Goal: Obtain resource: Obtain resource

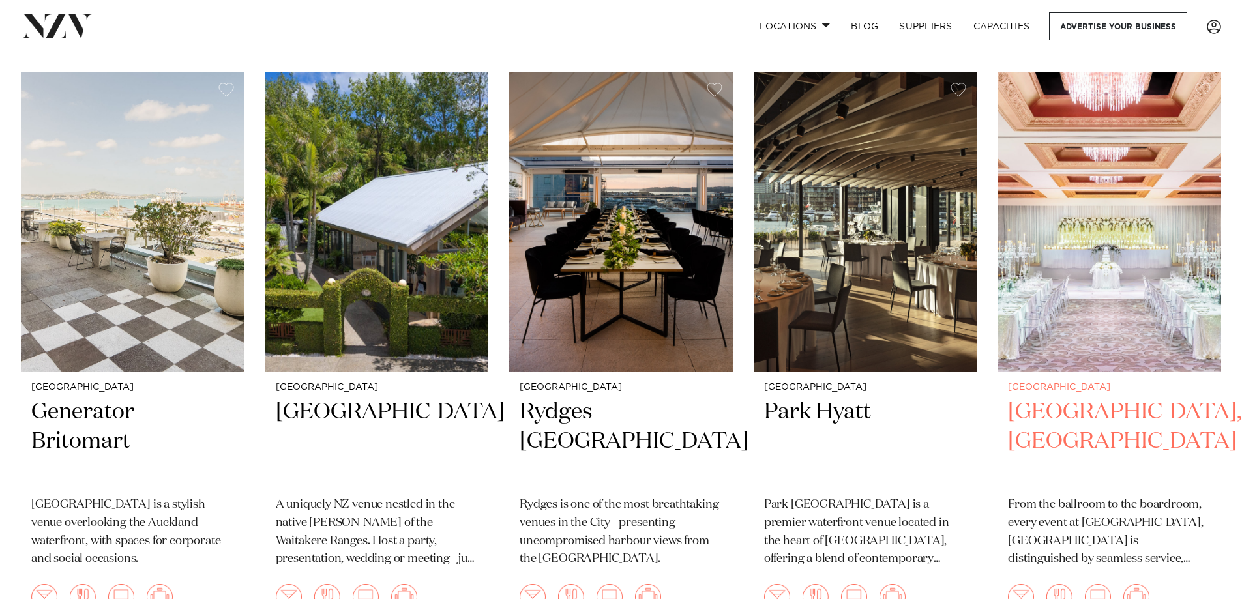
scroll to position [2185, 0]
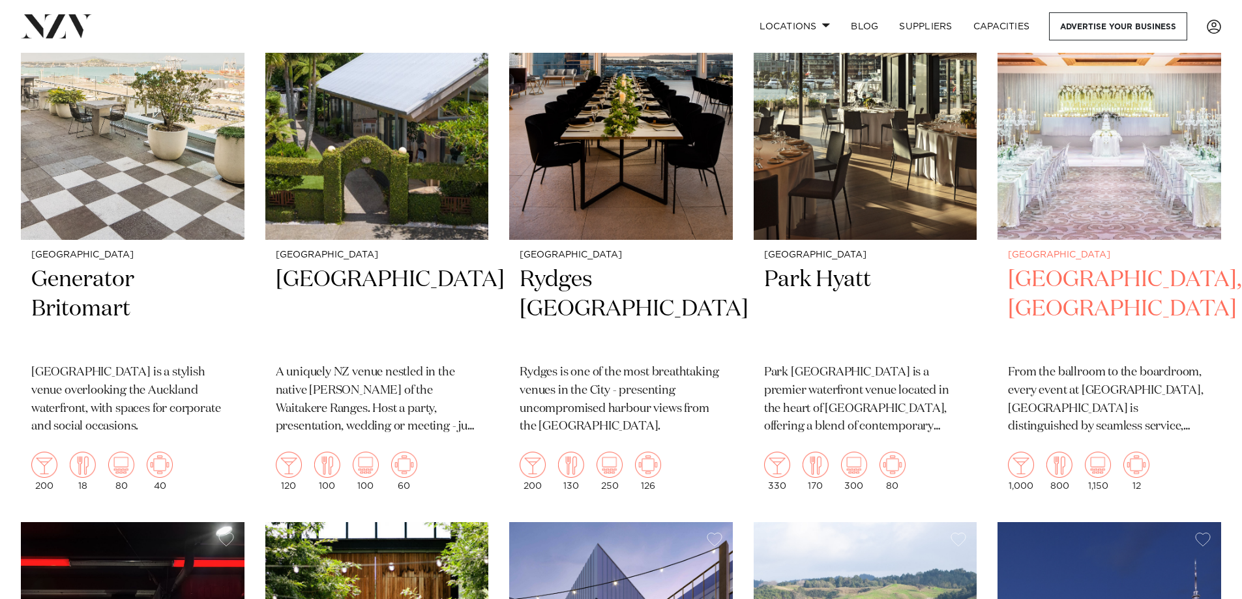
click at [759, 265] on h2 "[GEOGRAPHIC_DATA], [GEOGRAPHIC_DATA]" at bounding box center [1109, 309] width 203 height 88
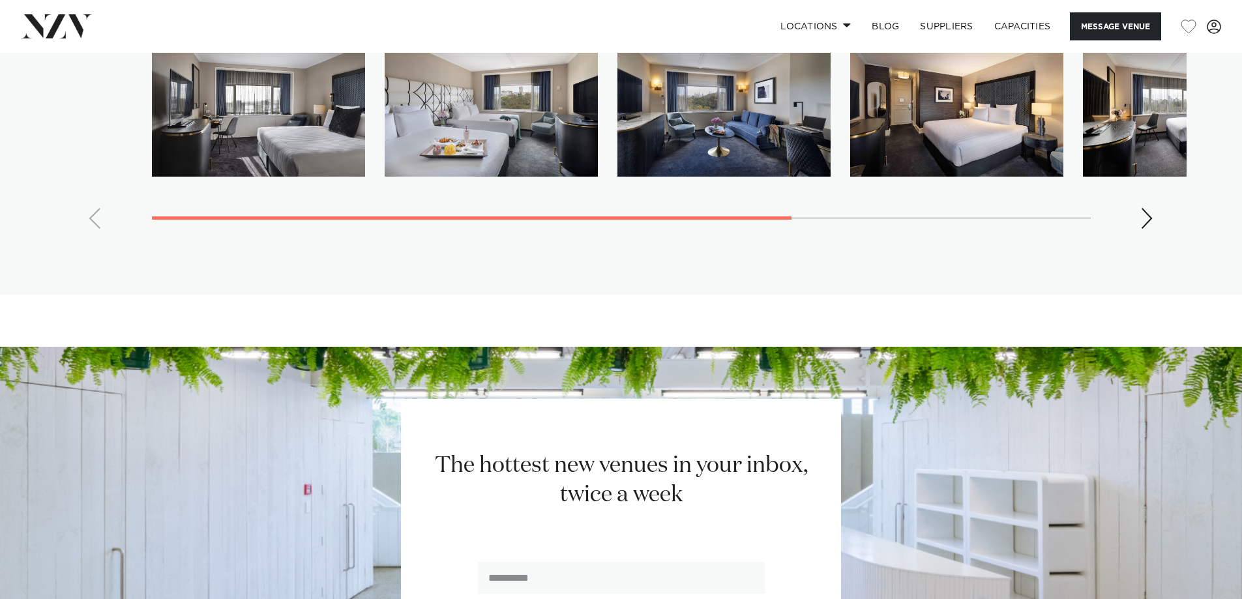
scroll to position [2934, 0]
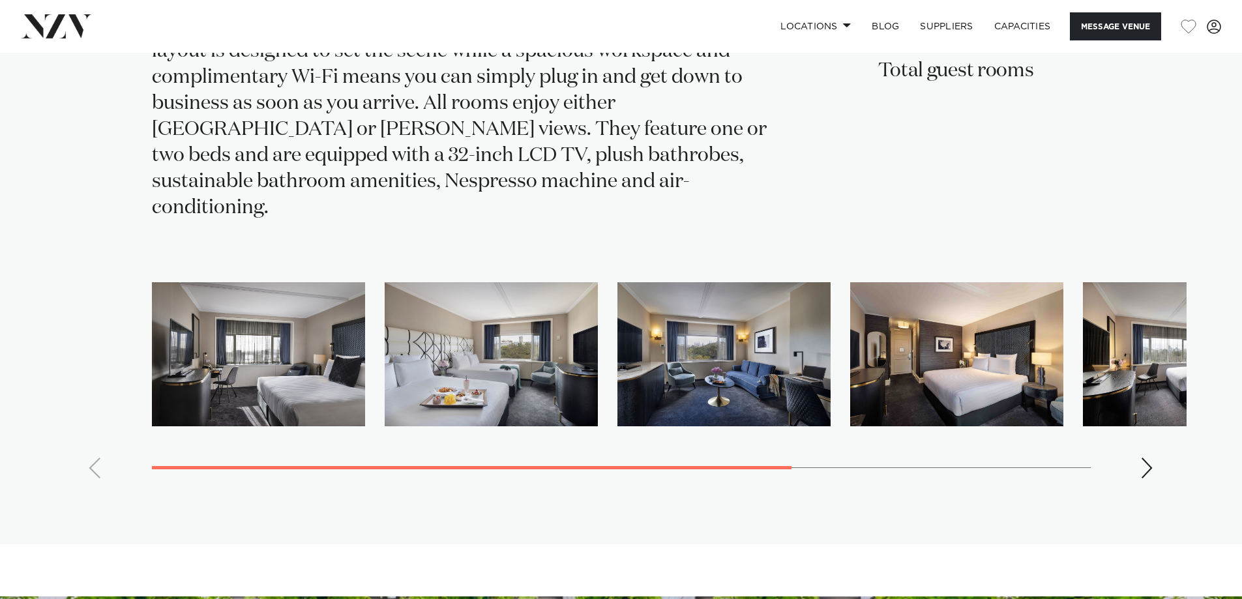
click at [759, 458] on div "Next slide" at bounding box center [1147, 468] width 13 height 21
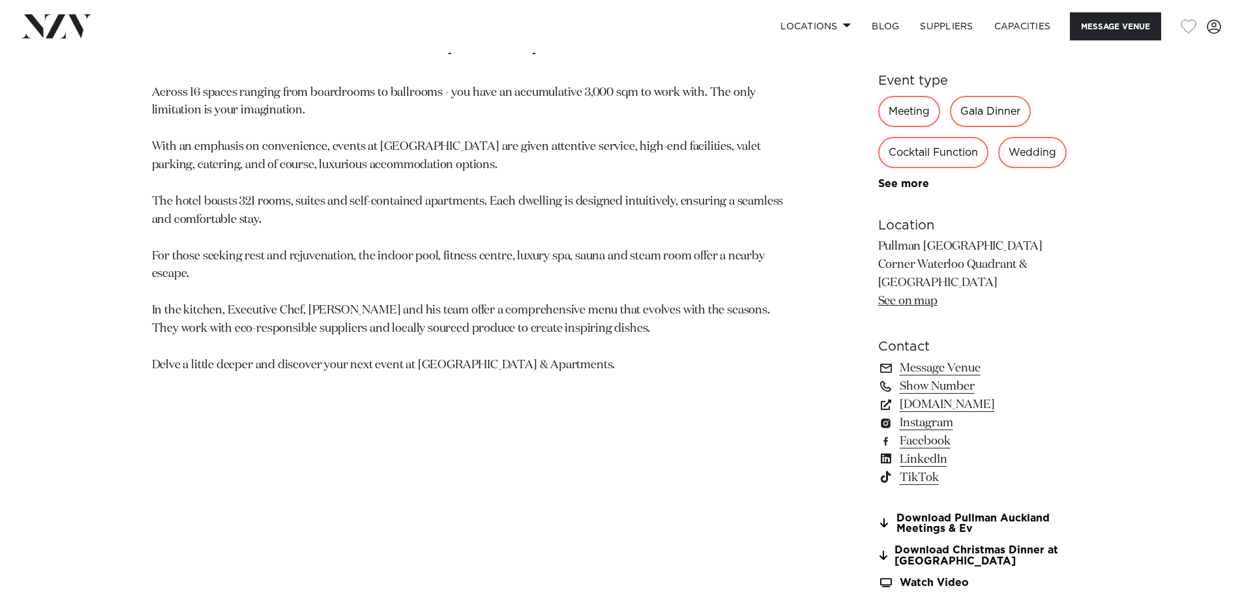
scroll to position [978, 0]
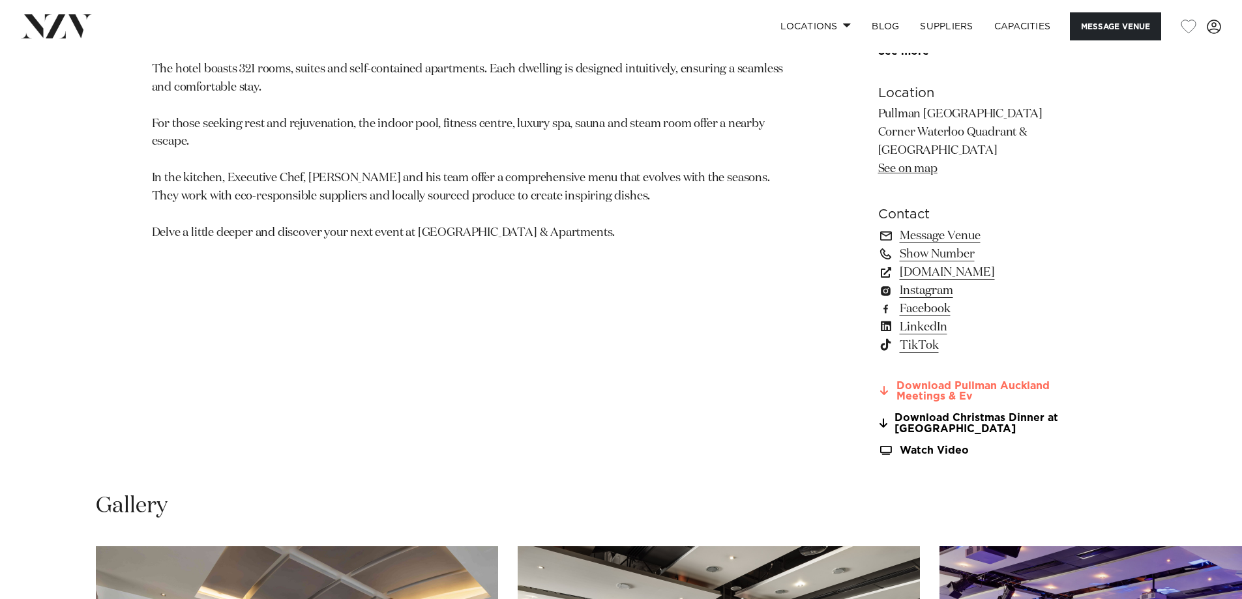
click at [759, 395] on link "Download Pullman Auckland Meetings & Ev" at bounding box center [984, 392] width 213 height 22
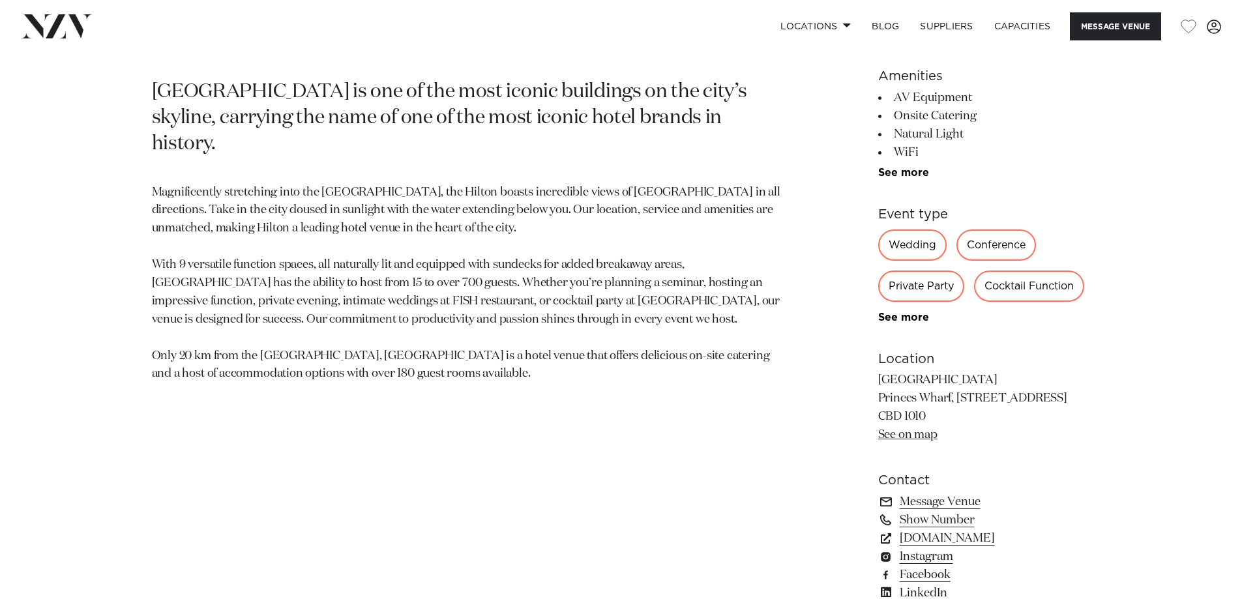
scroll to position [848, 0]
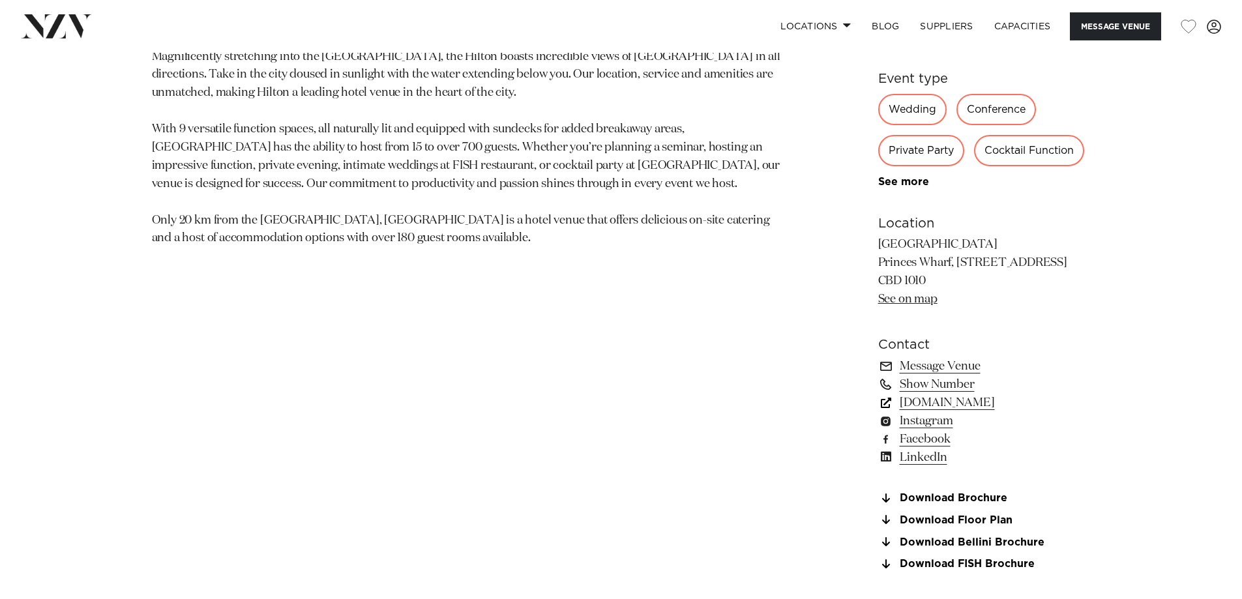
click at [966, 404] on link "www.hilton.com" at bounding box center [984, 403] width 213 height 18
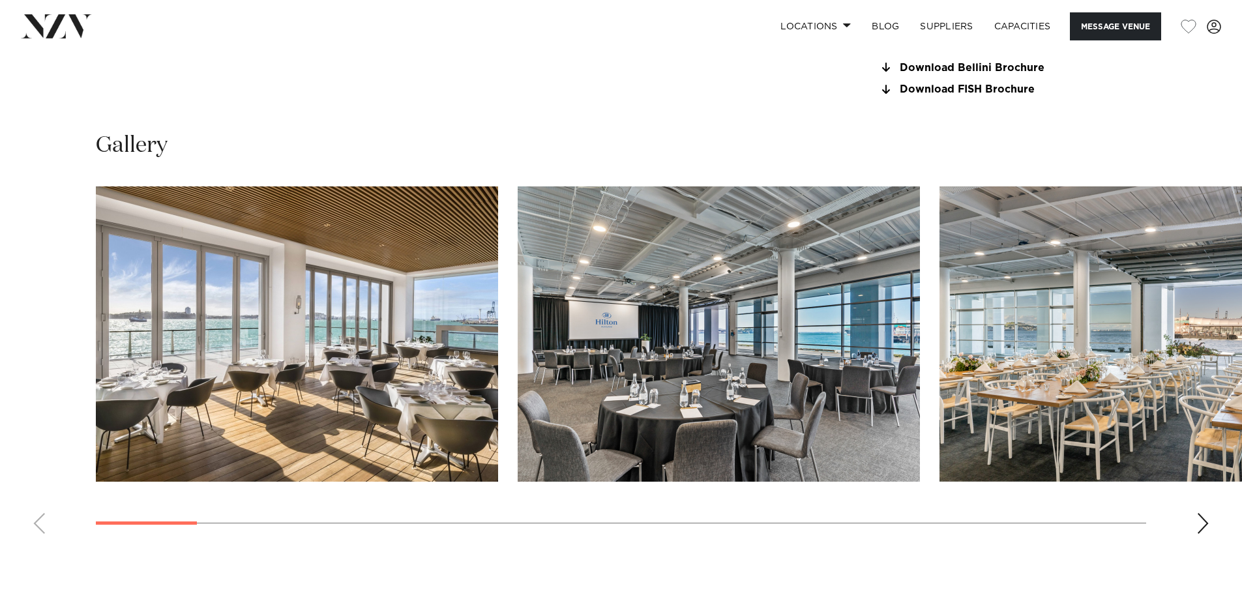
scroll to position [1304, 0]
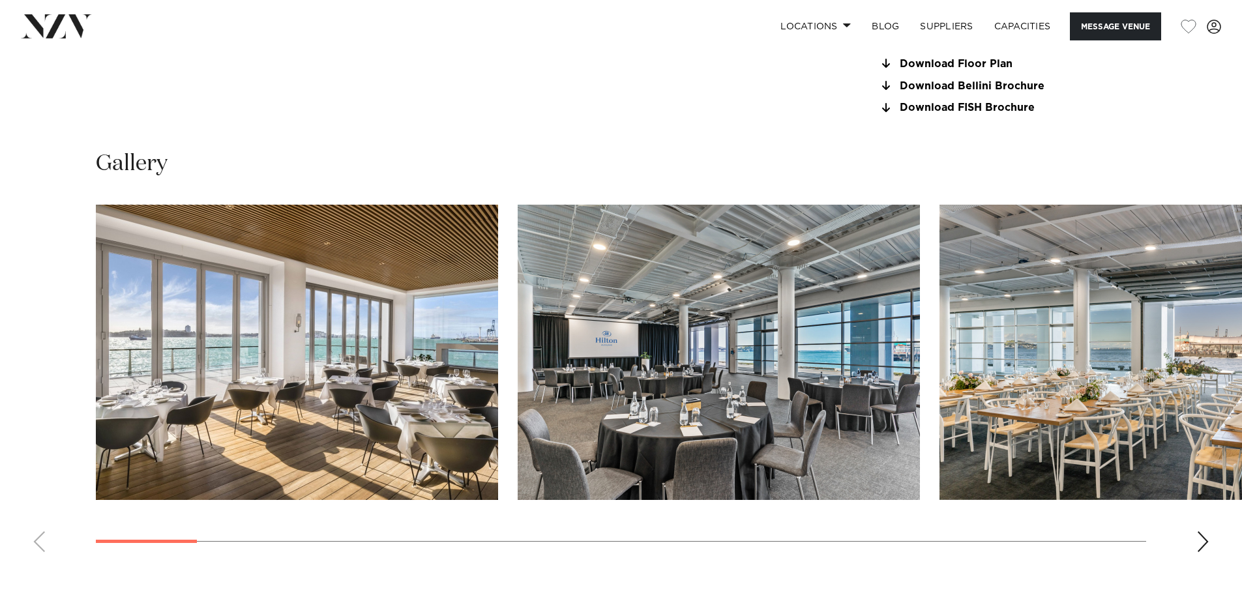
click at [1199, 539] on div "Next slide" at bounding box center [1203, 541] width 13 height 21
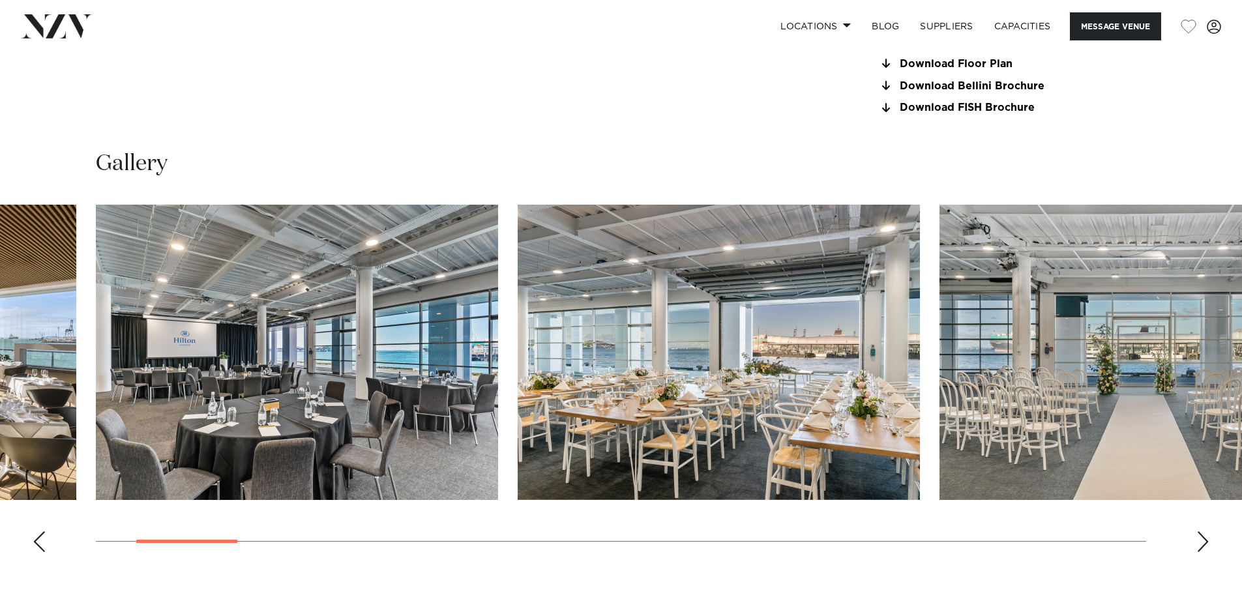
click at [1200, 541] on div "Next slide" at bounding box center [1203, 541] width 13 height 21
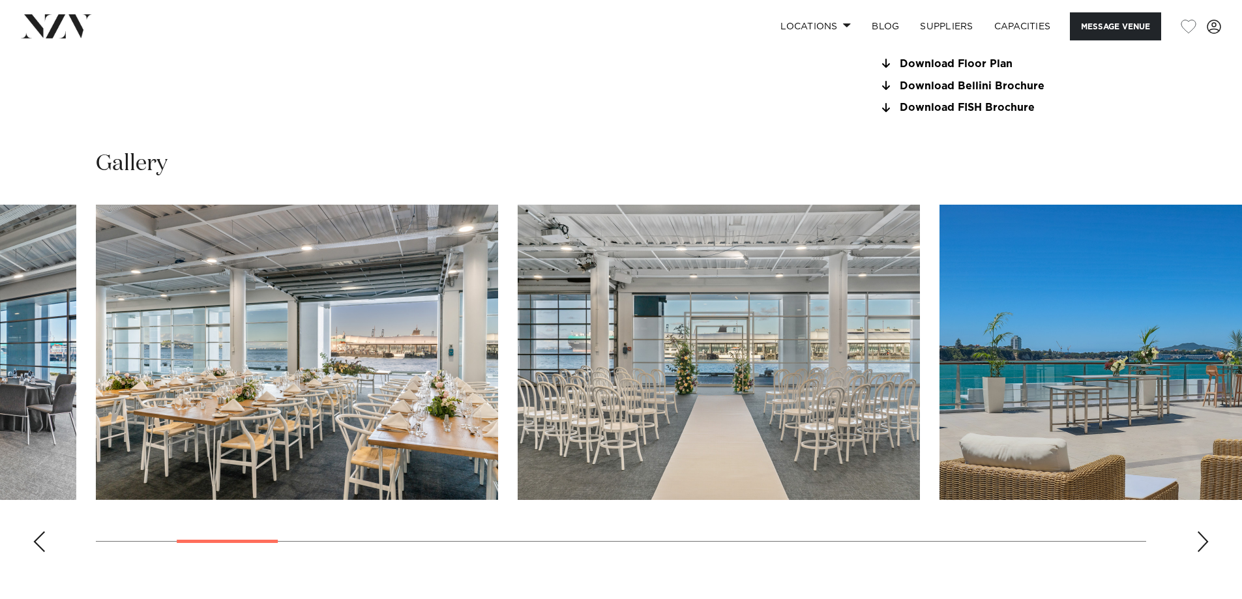
click at [1200, 541] on div "Next slide" at bounding box center [1203, 541] width 13 height 21
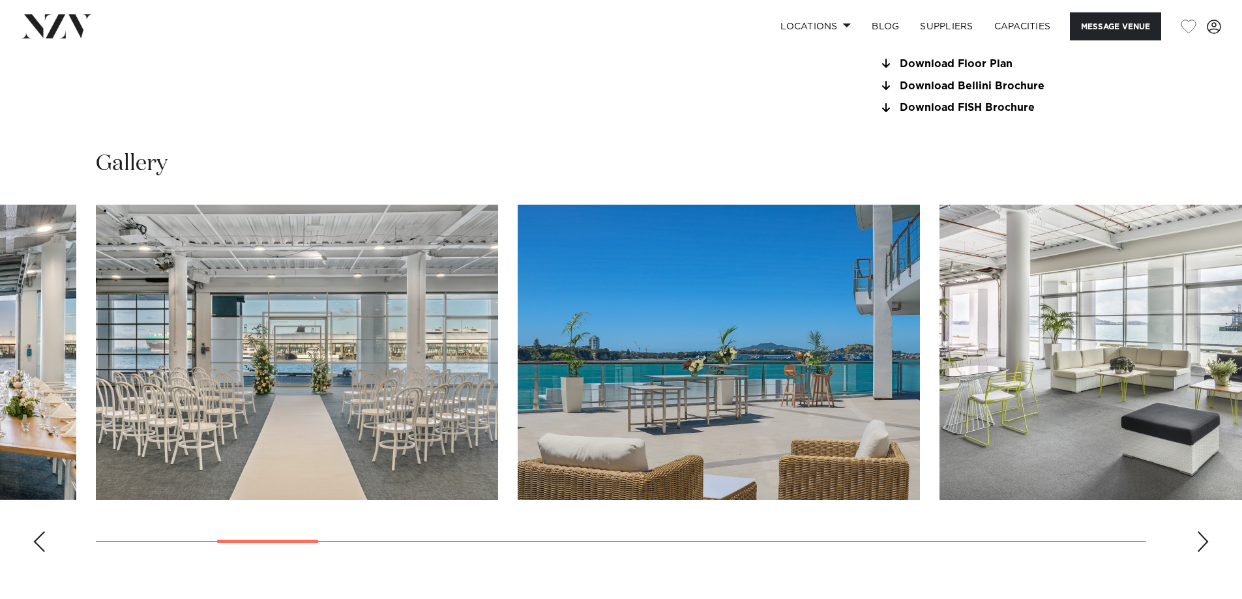
click at [1200, 541] on div "Next slide" at bounding box center [1203, 541] width 13 height 21
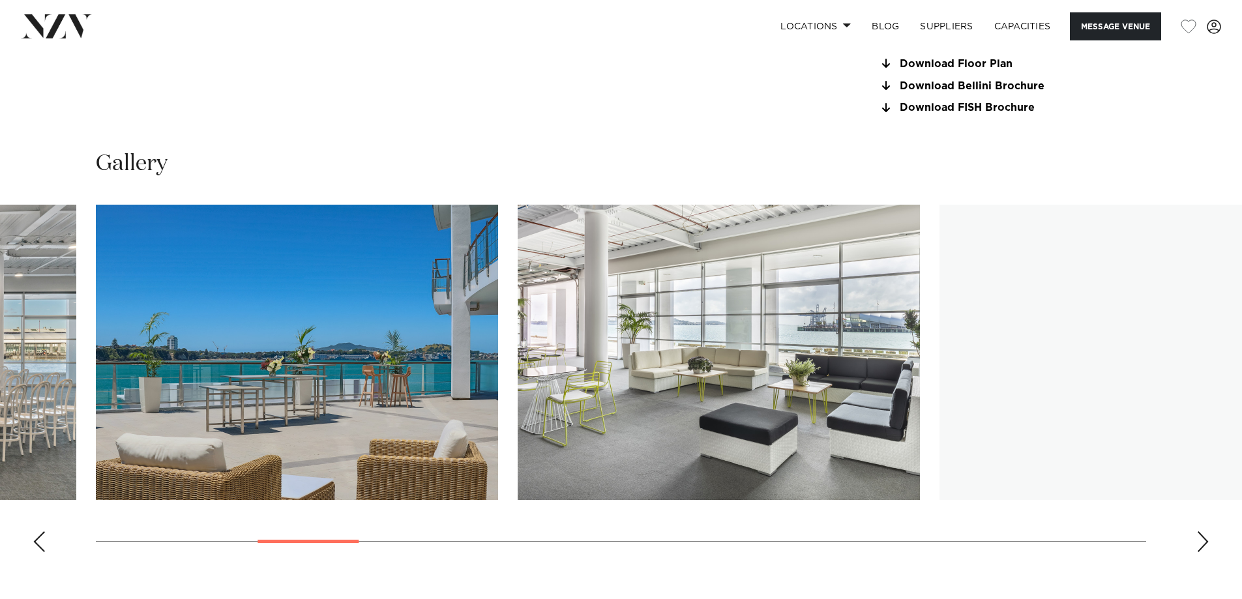
click at [1200, 541] on div "Next slide" at bounding box center [1203, 541] width 13 height 21
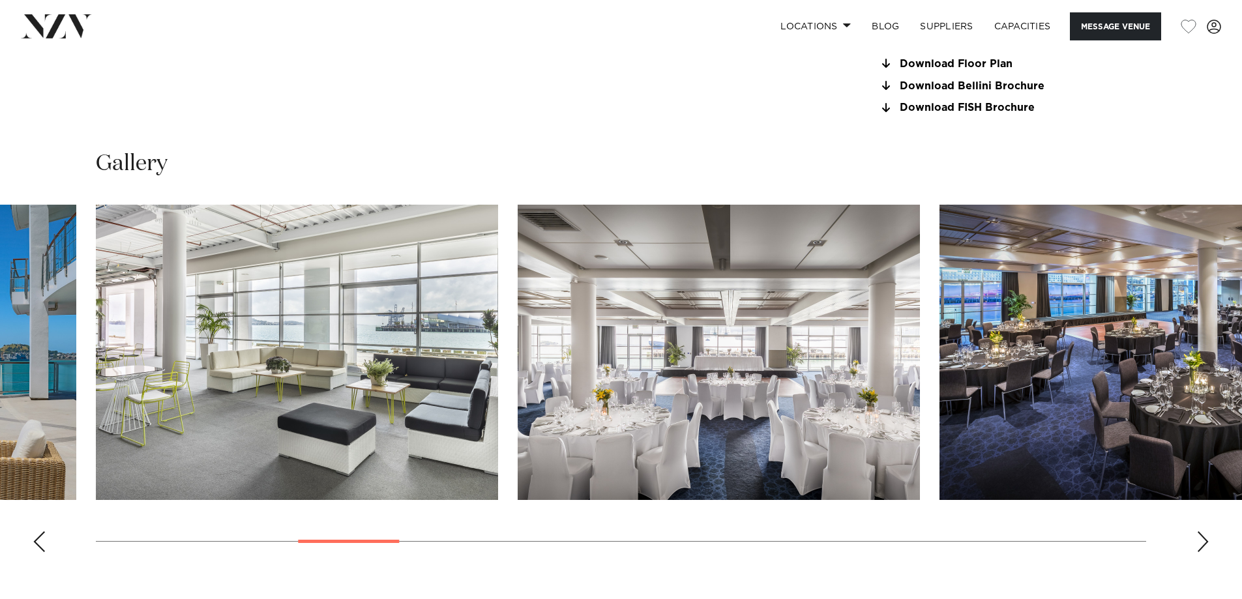
click at [1200, 541] on div "Next slide" at bounding box center [1203, 541] width 13 height 21
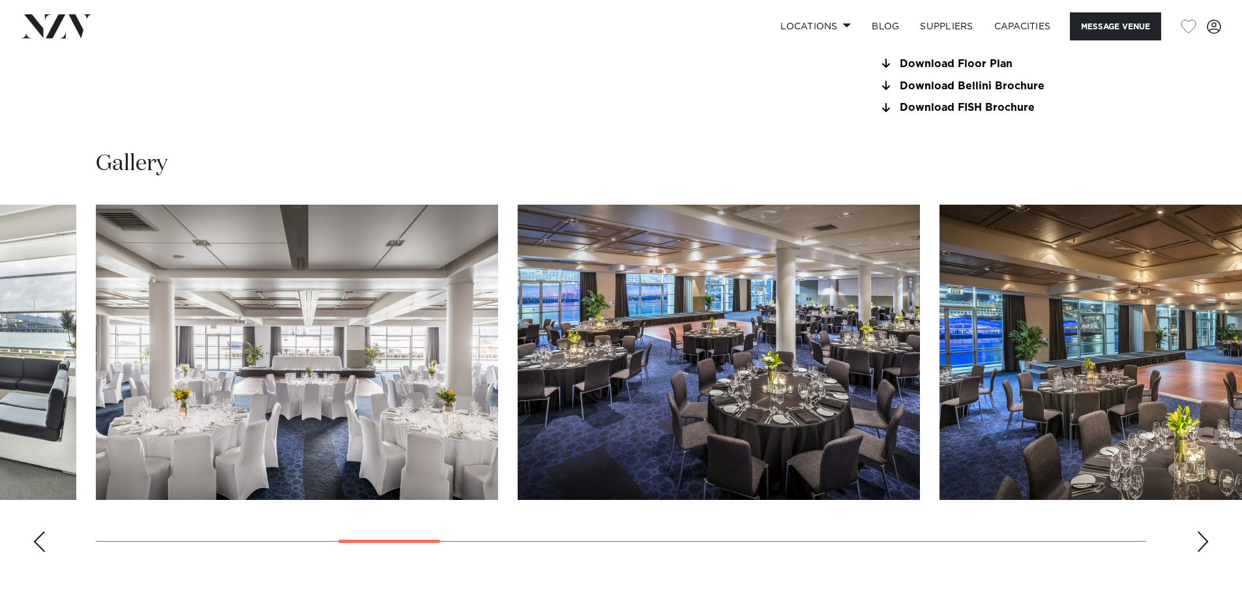
click at [1200, 541] on div "Next slide" at bounding box center [1203, 541] width 13 height 21
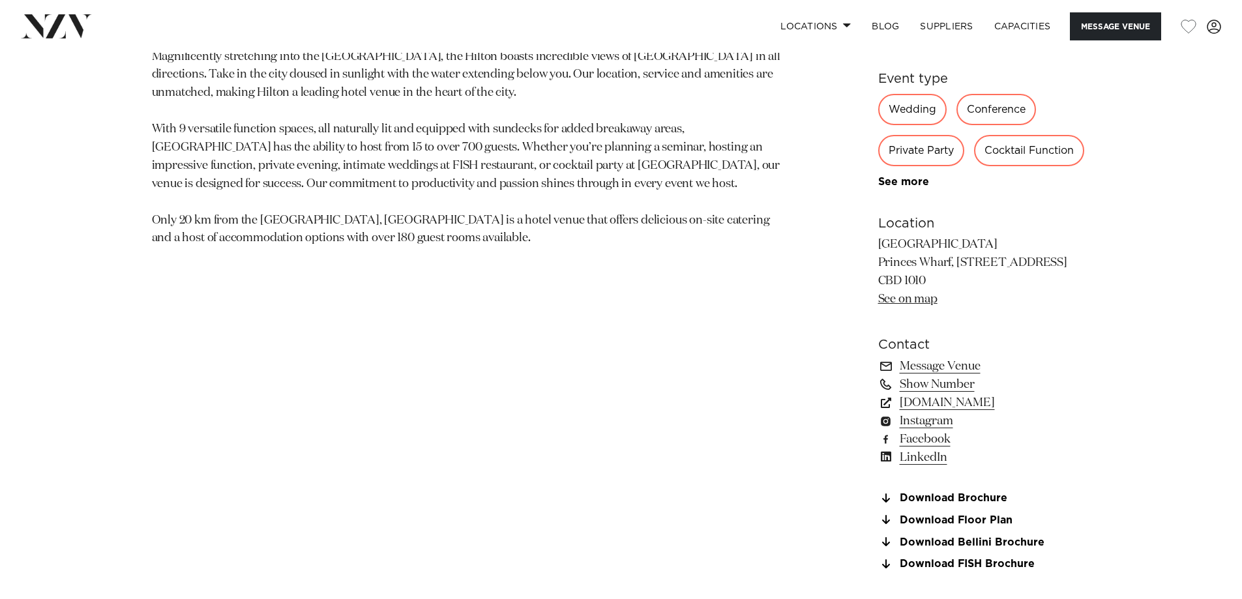
scroll to position [1043, 0]
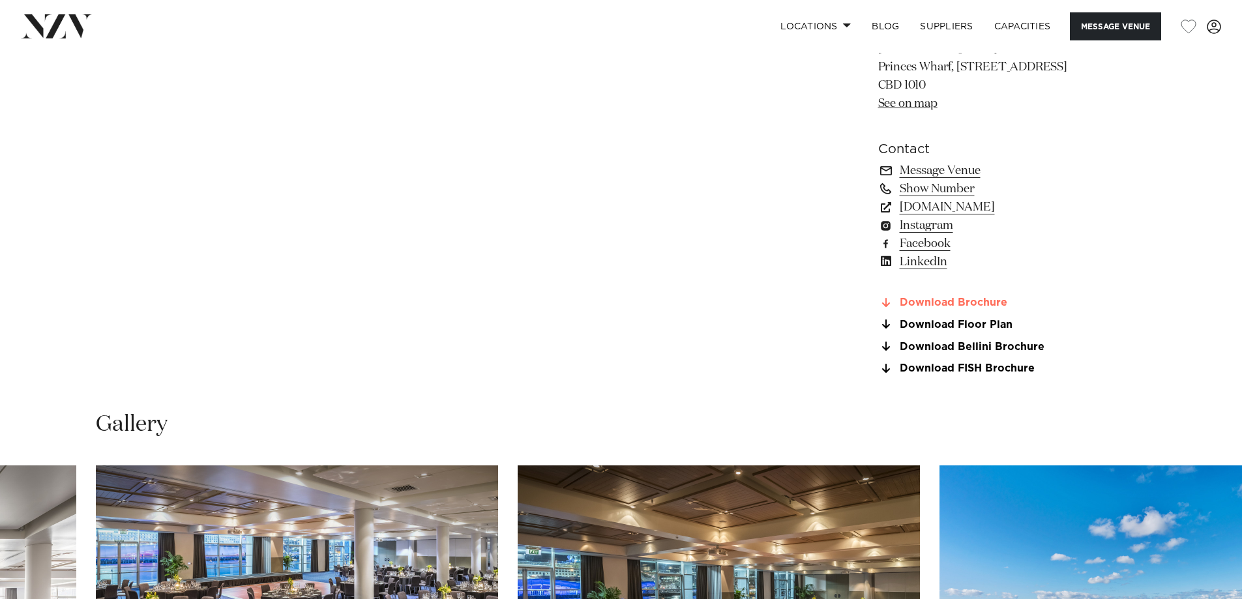
click at [970, 303] on link "Download Brochure" at bounding box center [984, 303] width 213 height 12
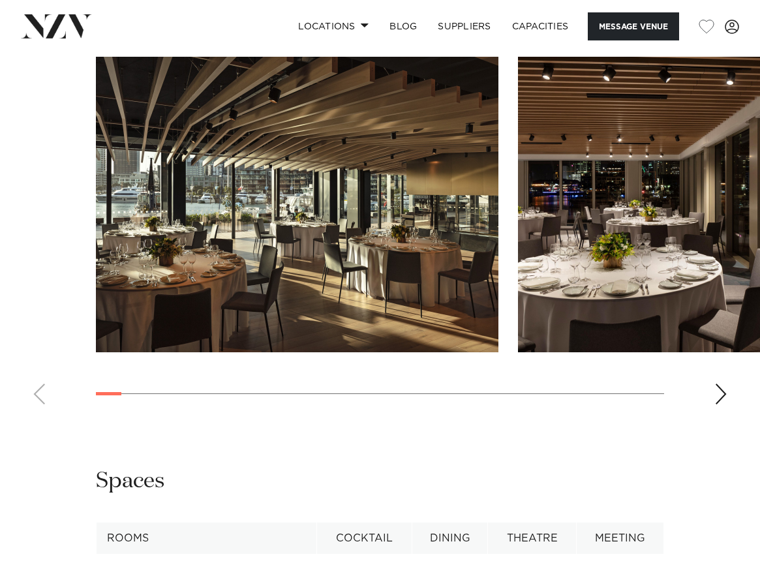
scroll to position [1500, 0]
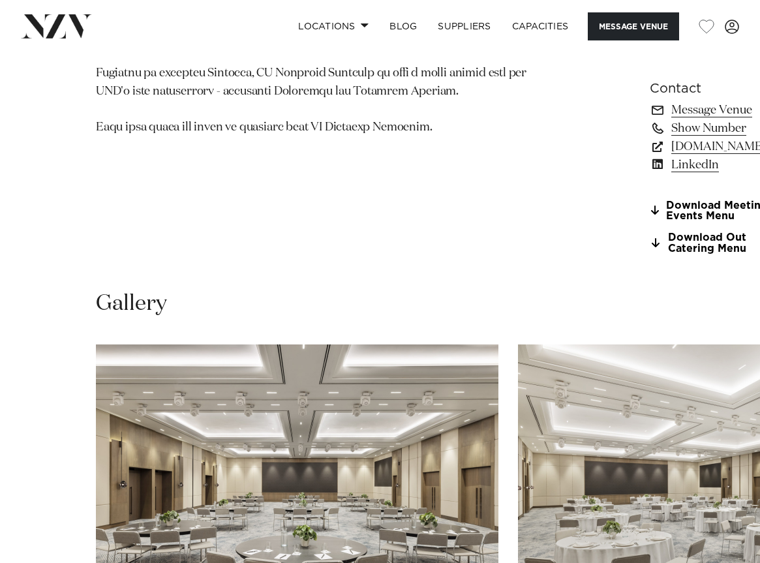
scroll to position [913, 0]
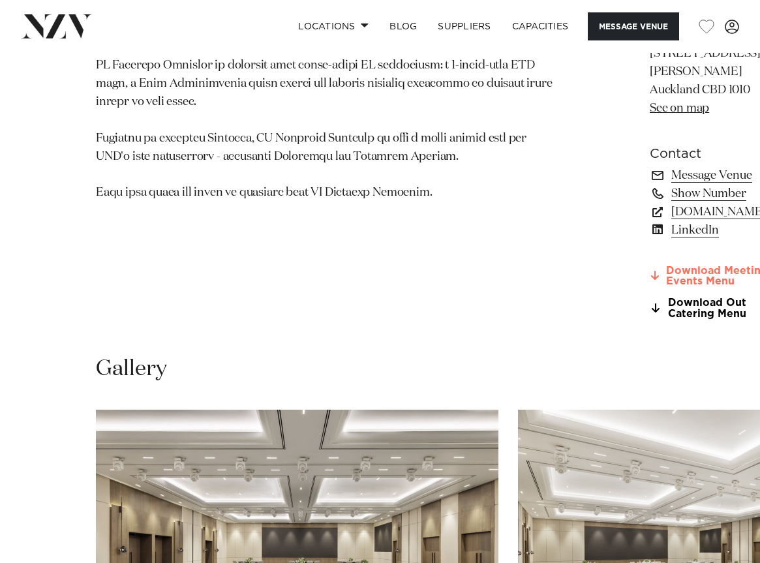
click at [650, 288] on link "Download Meetings & Events Menu" at bounding box center [721, 276] width 142 height 22
